Goal: Register for event/course

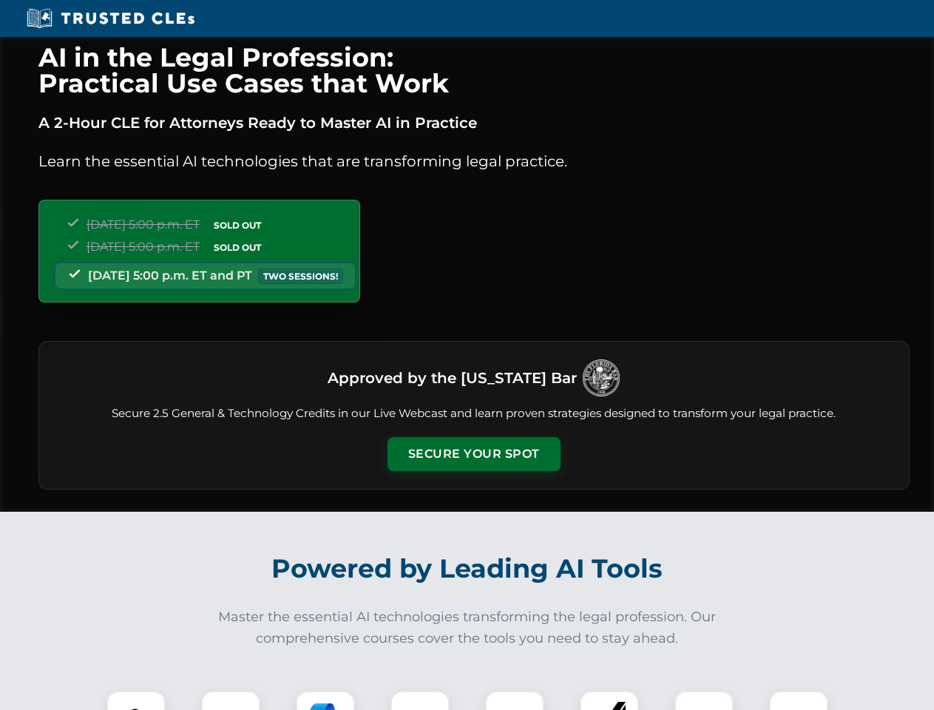
click at [473, 454] on button "Secure Your Spot" at bounding box center [474, 454] width 173 height 34
click at [136, 701] on img at bounding box center [136, 720] width 43 height 43
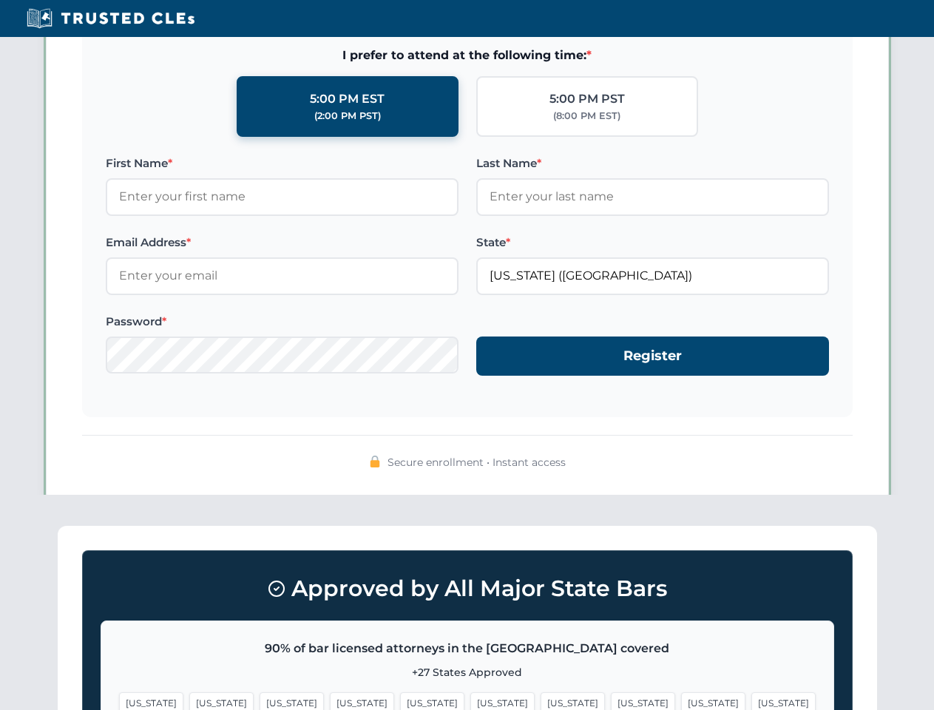
click at [541, 701] on span "[US_STATE]" at bounding box center [573, 702] width 64 height 21
click at [681, 701] on span "[US_STATE]" at bounding box center [713, 702] width 64 height 21
